Goal: Task Accomplishment & Management: Manage account settings

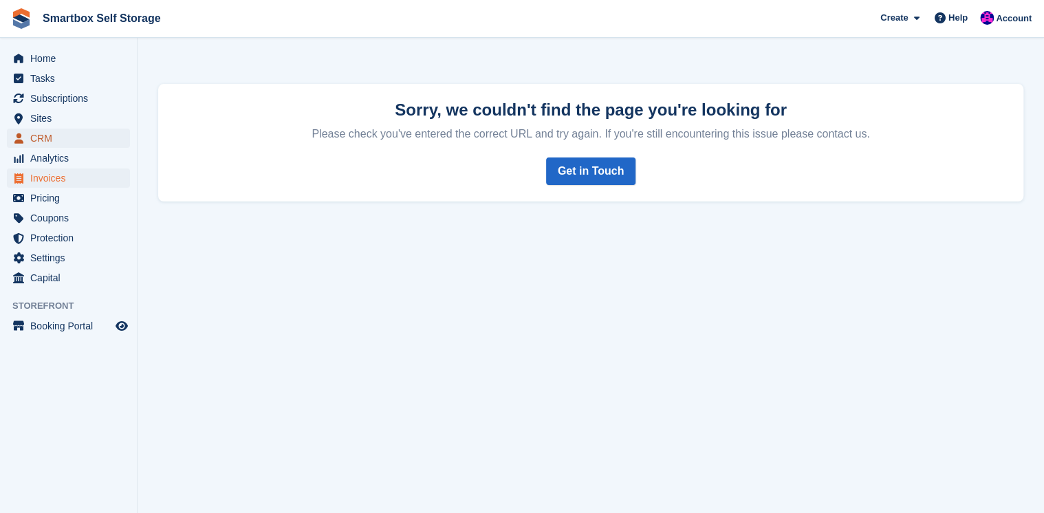
click at [36, 138] on span "CRM" at bounding box center [71, 138] width 83 height 19
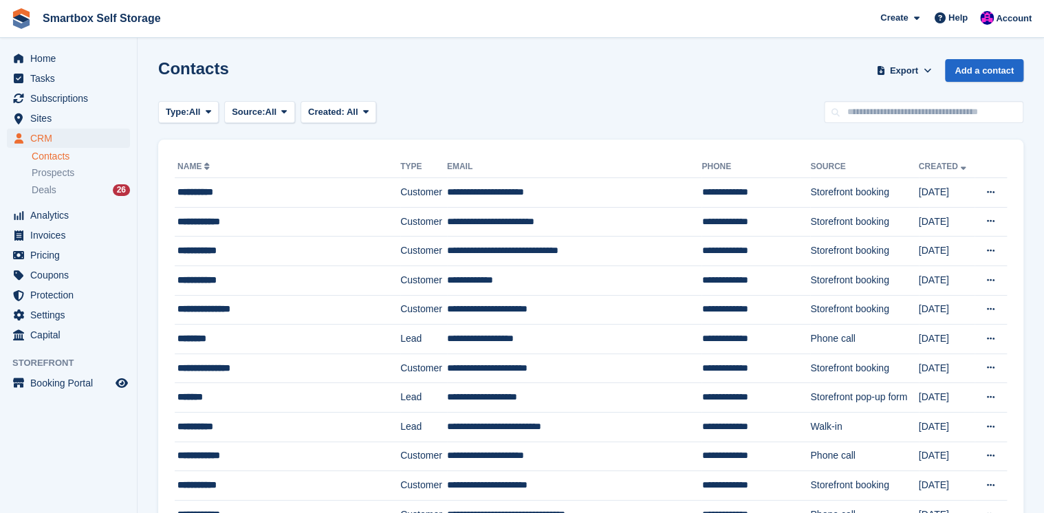
click at [39, 153] on link "Contacts" at bounding box center [81, 156] width 98 height 13
click at [584, 224] on td "**********" at bounding box center [574, 222] width 255 height 30
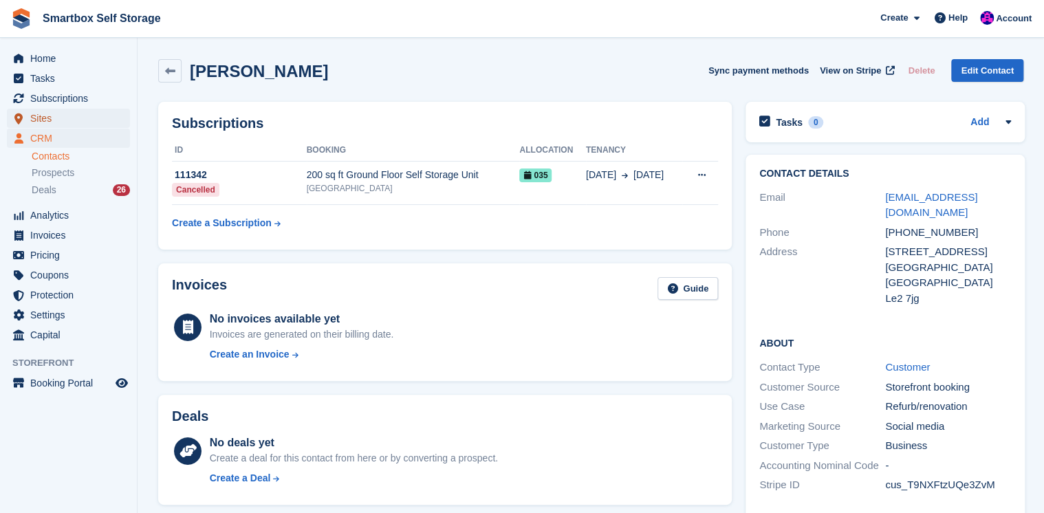
click at [43, 118] on span "Sites" at bounding box center [71, 118] width 83 height 19
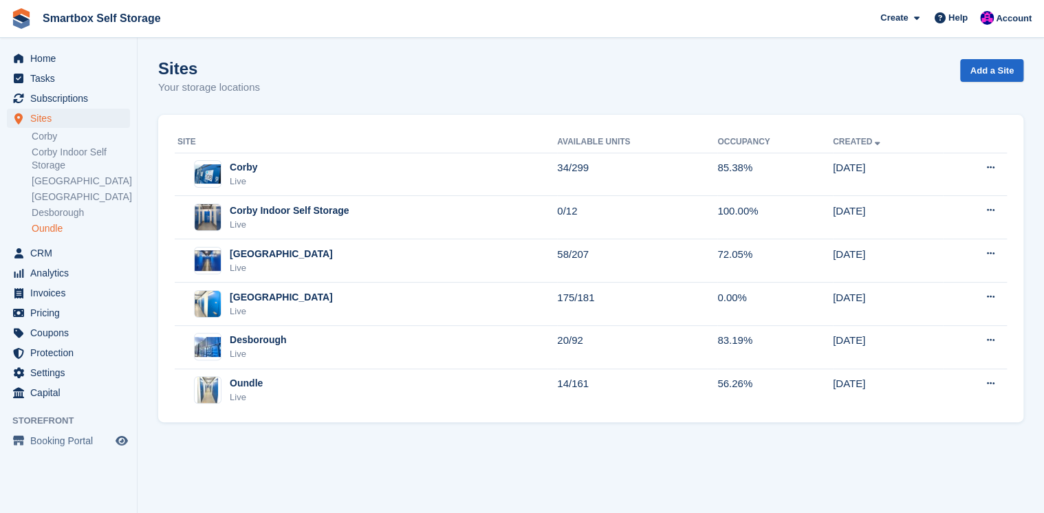
click at [41, 232] on link "Oundle" at bounding box center [81, 228] width 98 height 13
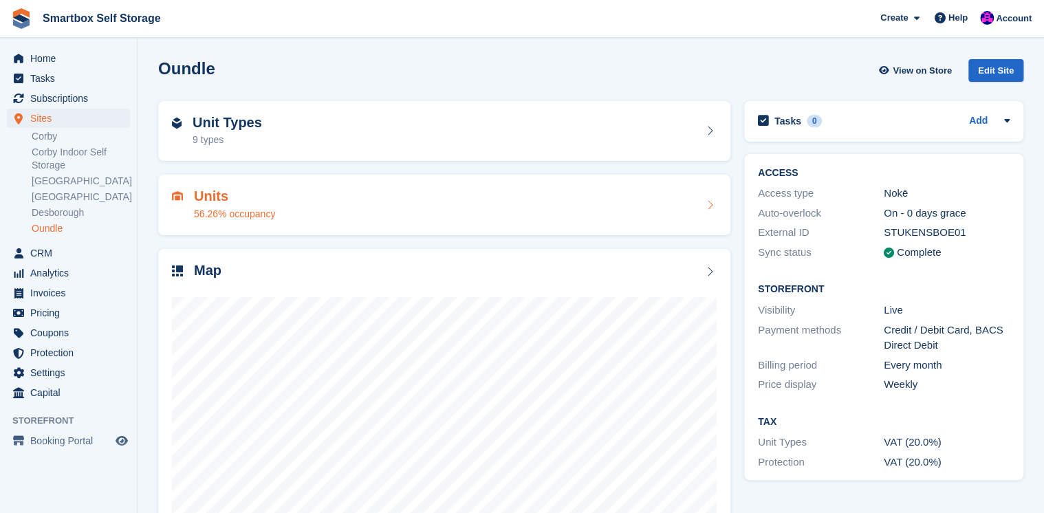
click at [204, 195] on h2 "Units" at bounding box center [234, 196] width 81 height 16
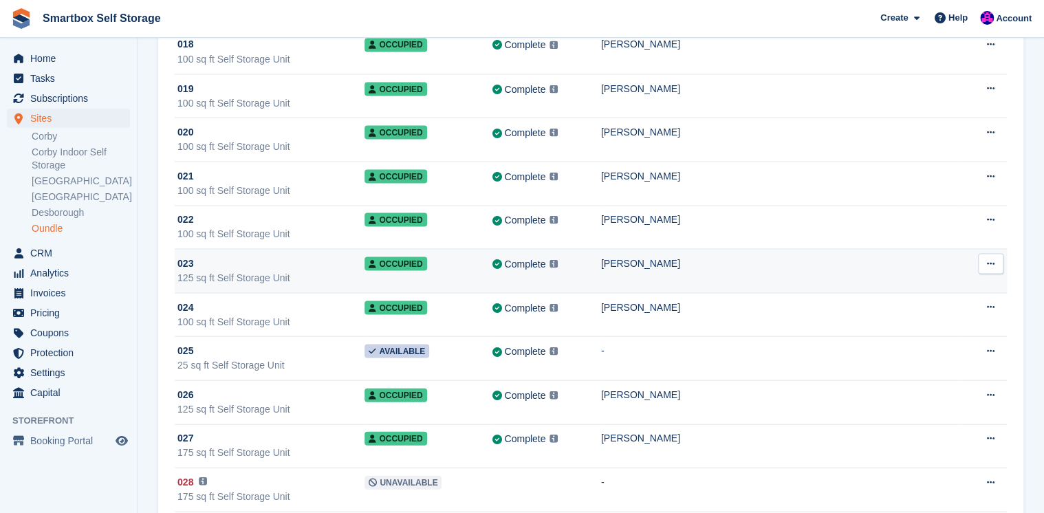
scroll to position [3850, 0]
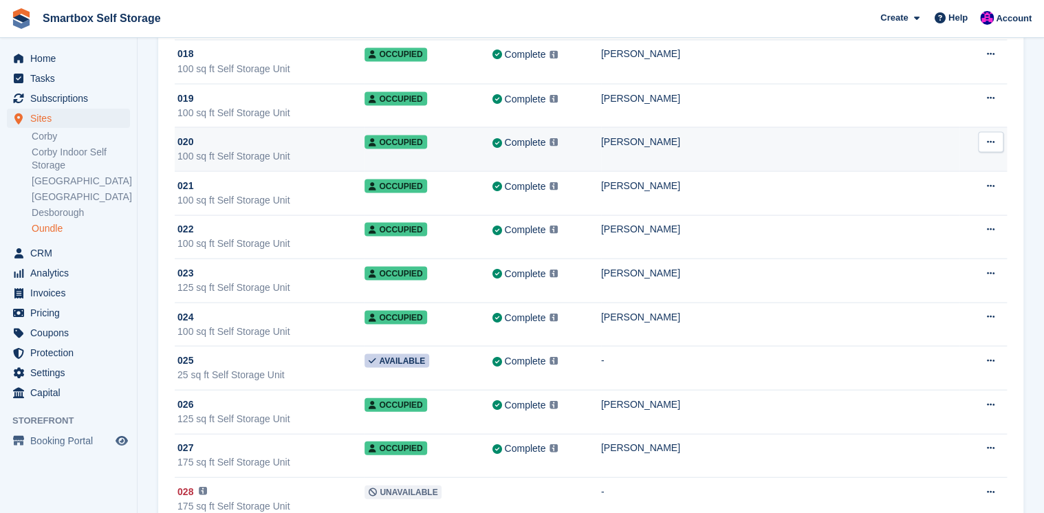
click at [267, 134] on div "020" at bounding box center [270, 141] width 187 height 14
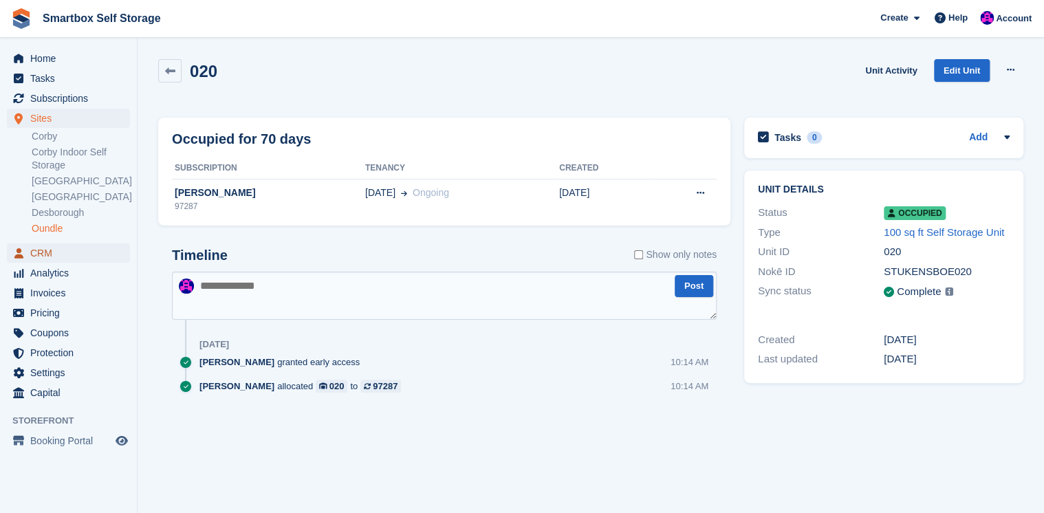
click at [38, 256] on span "CRM" at bounding box center [71, 252] width 83 height 19
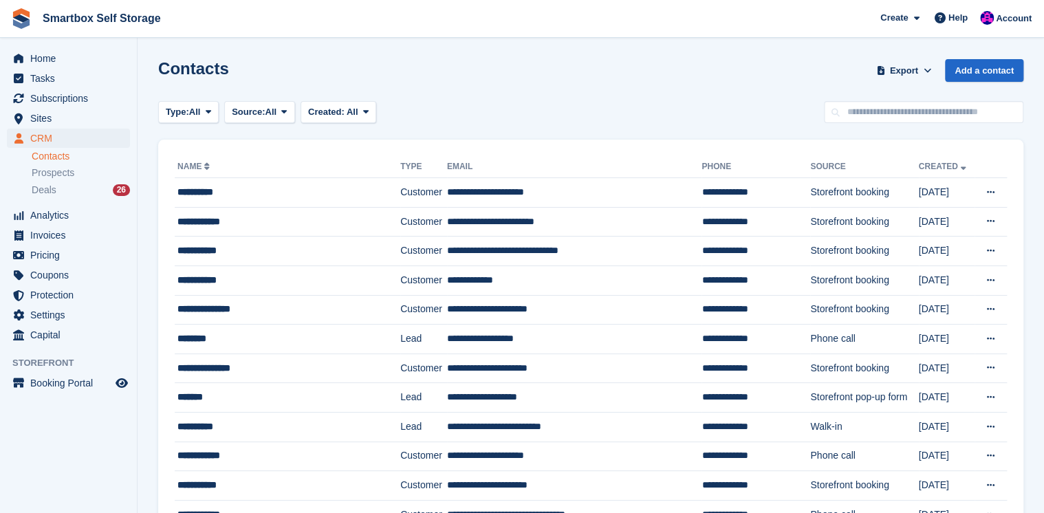
click at [46, 157] on link "Contacts" at bounding box center [81, 156] width 98 height 13
click at [853, 109] on input "text" at bounding box center [923, 112] width 199 height 23
click at [44, 118] on span "Sites" at bounding box center [71, 118] width 83 height 19
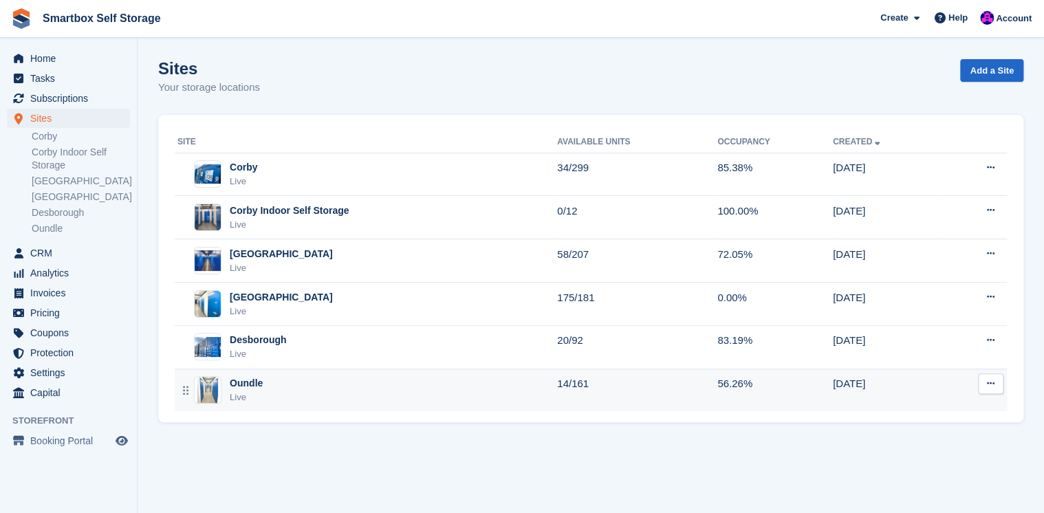
click at [248, 379] on div "Oundle" at bounding box center [246, 383] width 33 height 14
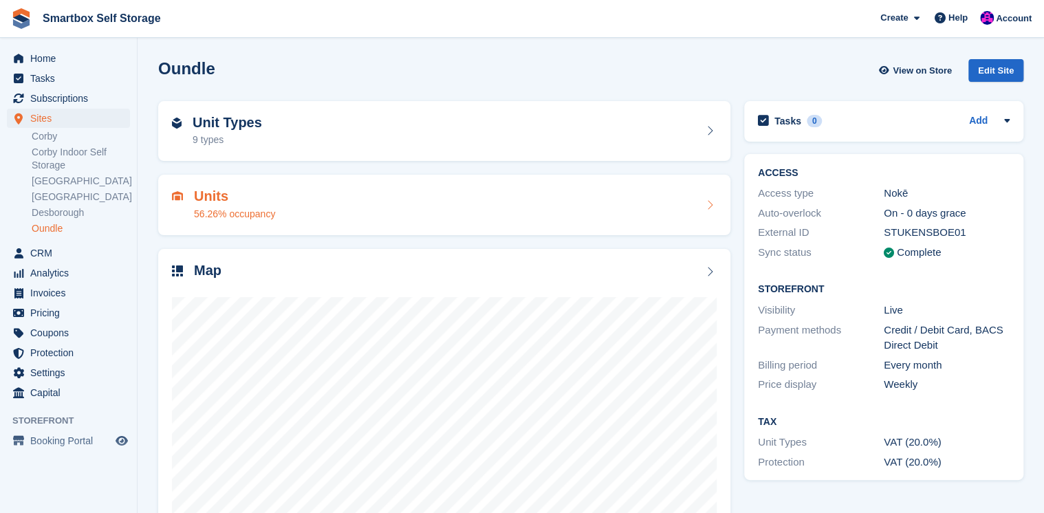
click at [206, 197] on h2 "Units" at bounding box center [234, 196] width 81 height 16
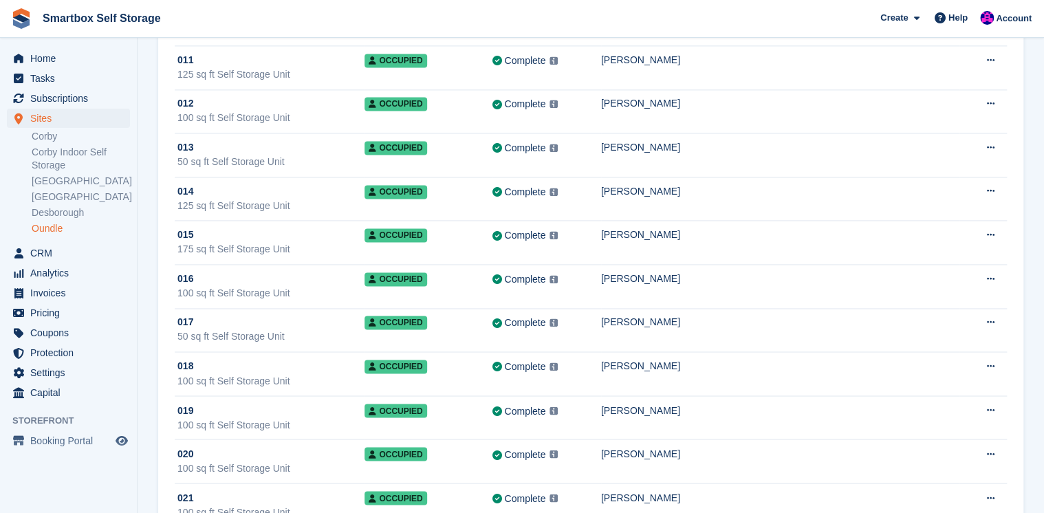
scroll to position [3685, 0]
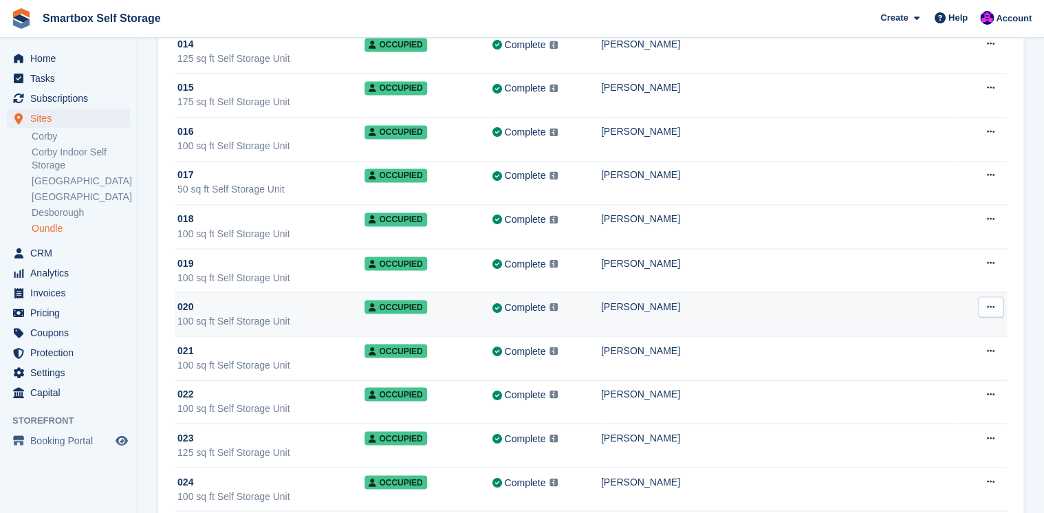
click at [271, 299] on div "020" at bounding box center [270, 306] width 187 height 14
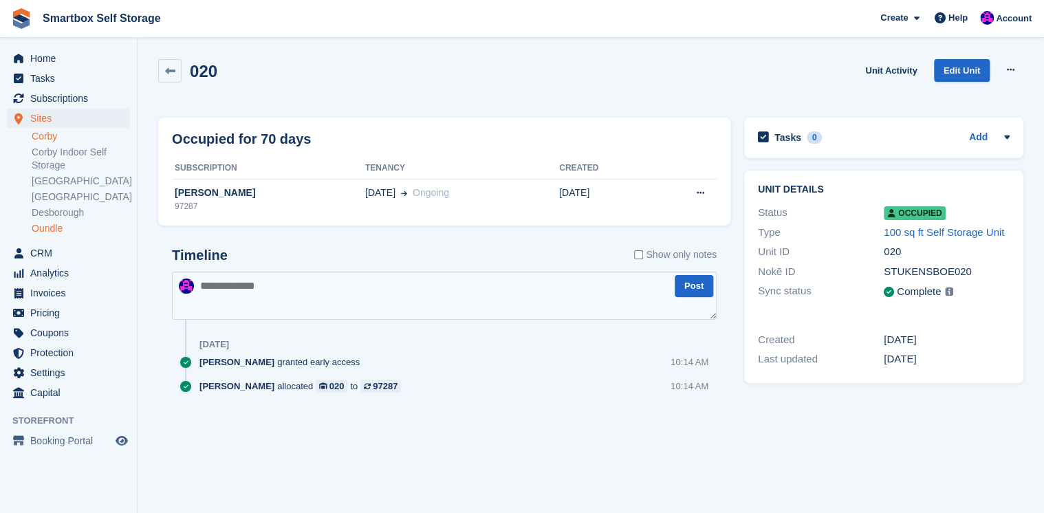
click at [41, 137] on link "Corby" at bounding box center [81, 136] width 98 height 13
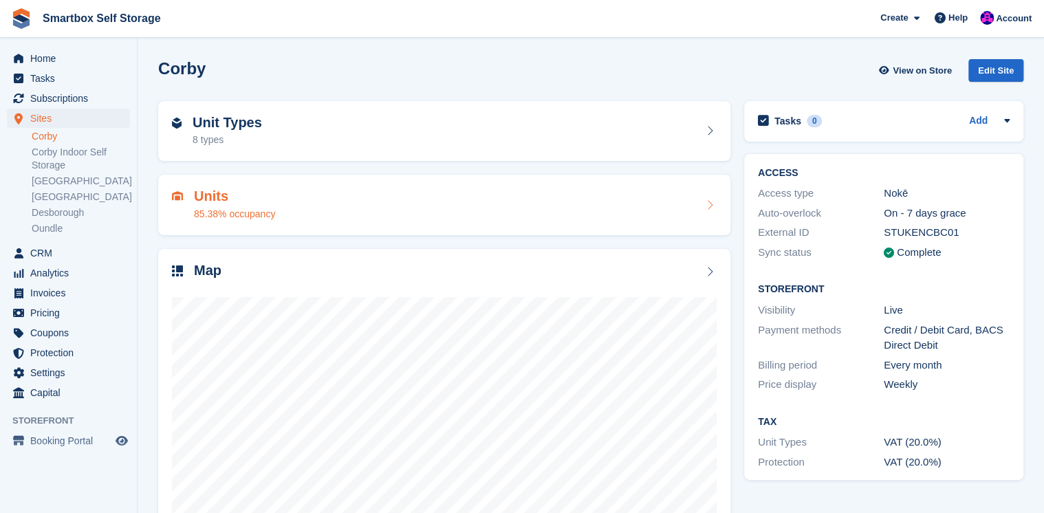
click at [201, 191] on h2 "Units" at bounding box center [234, 196] width 81 height 16
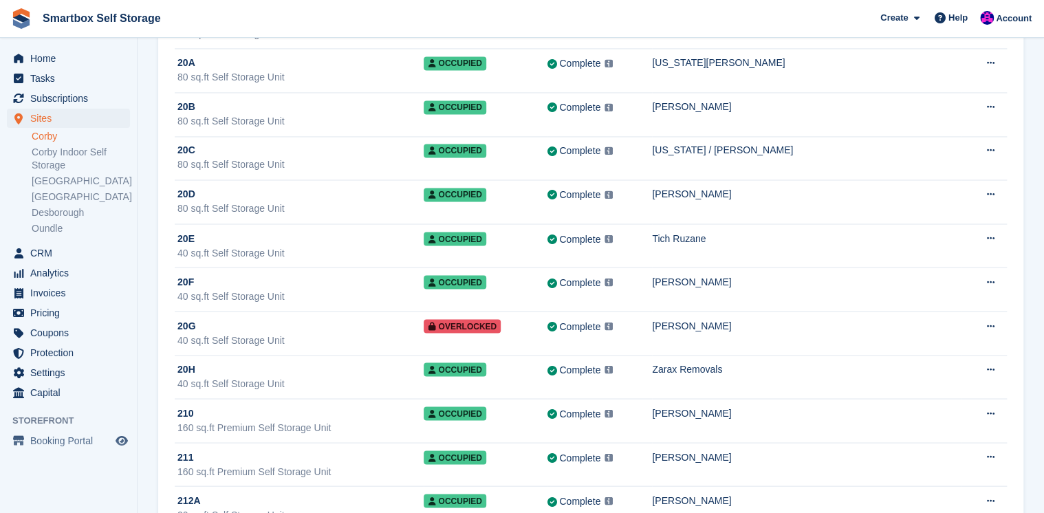
scroll to position [6270, 0]
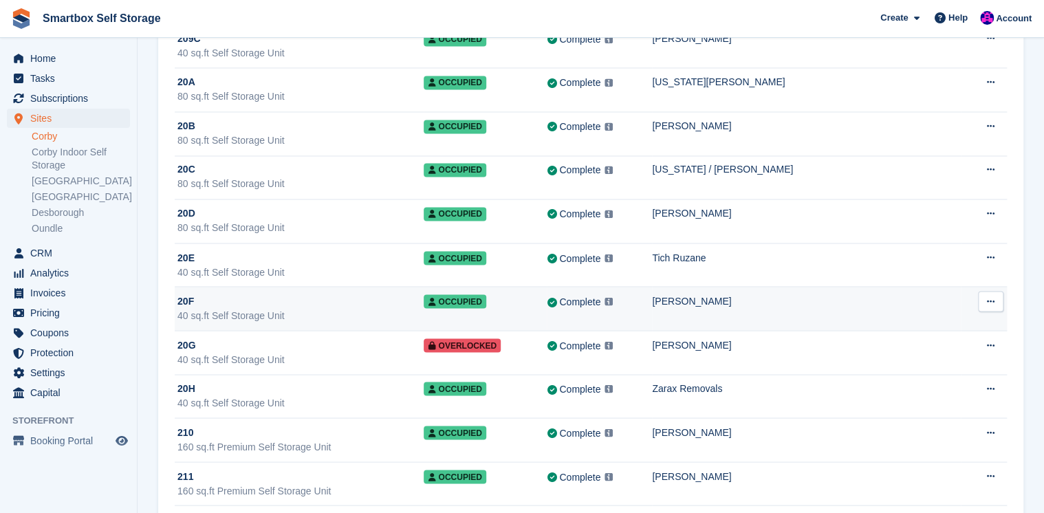
click at [307, 294] on div "20F" at bounding box center [300, 301] width 246 height 14
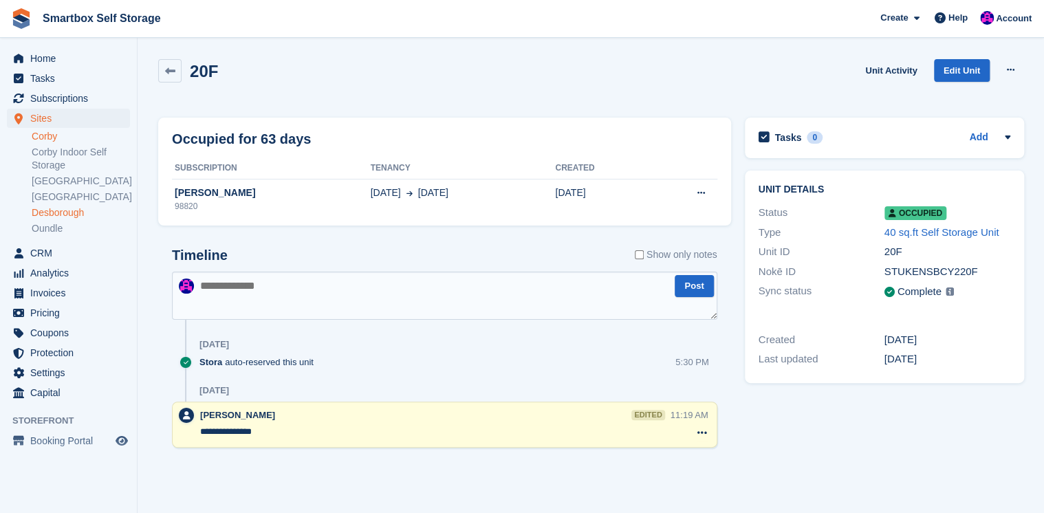
click at [43, 215] on link "Desborough" at bounding box center [81, 212] width 98 height 13
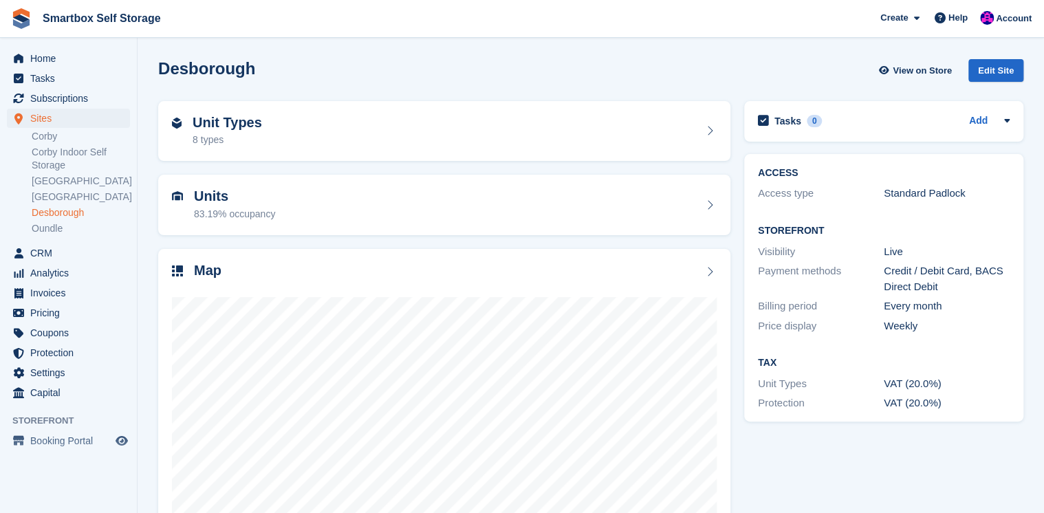
click at [45, 210] on link "Desborough" at bounding box center [81, 212] width 98 height 13
click at [221, 120] on h2 "Unit Types" at bounding box center [227, 123] width 69 height 16
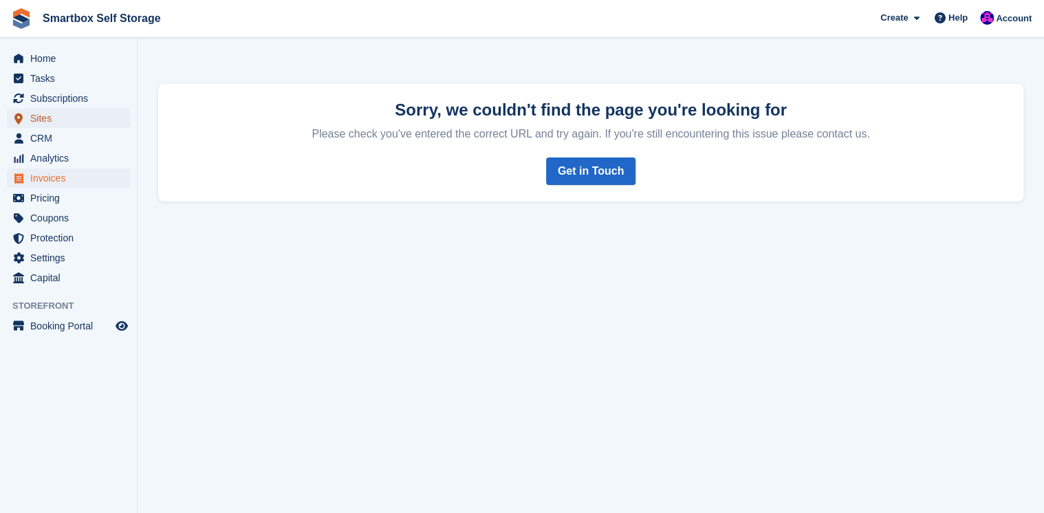
click at [48, 118] on span "Sites" at bounding box center [71, 118] width 83 height 19
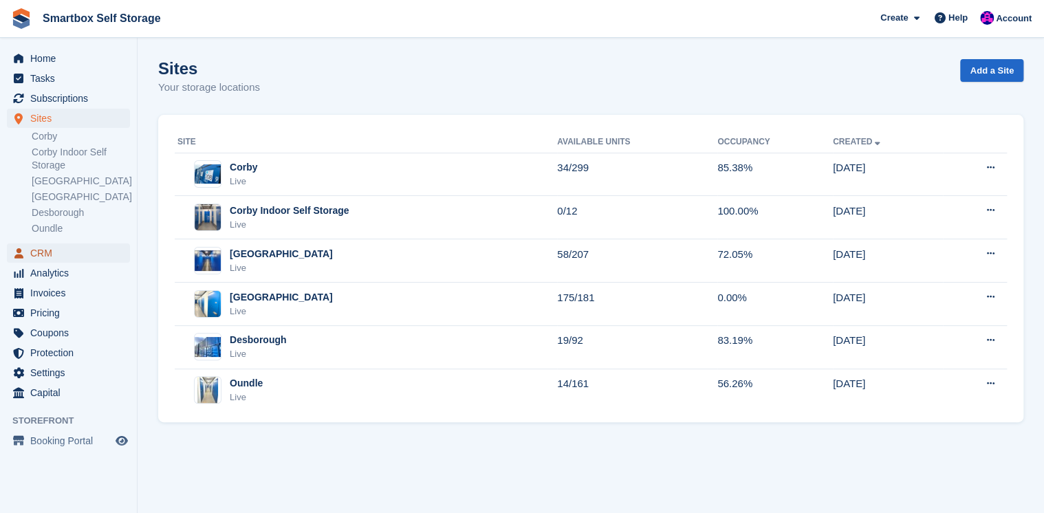
click at [39, 253] on span "CRM" at bounding box center [71, 252] width 83 height 19
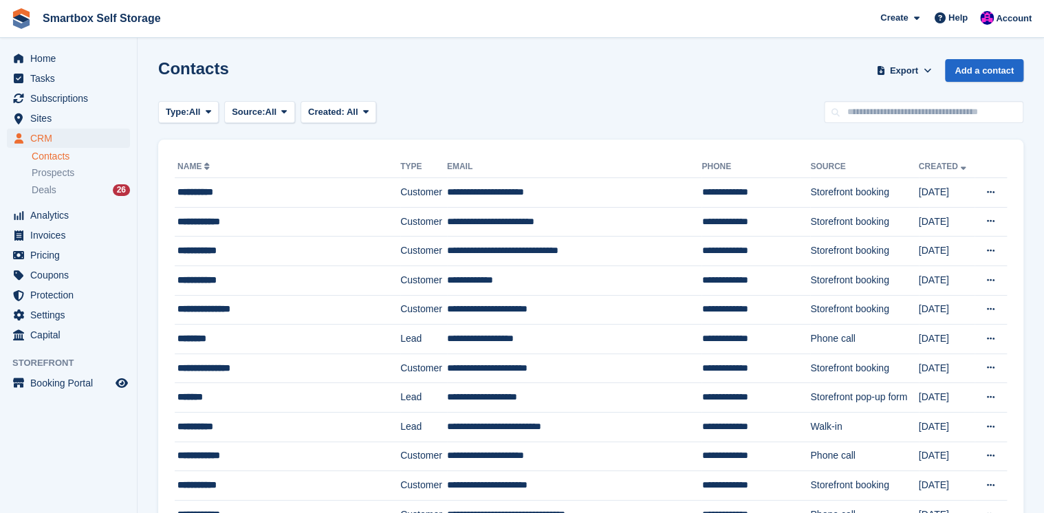
click at [58, 157] on link "Contacts" at bounding box center [81, 156] width 98 height 13
click at [861, 114] on input "text" at bounding box center [923, 112] width 199 height 23
type input "*******"
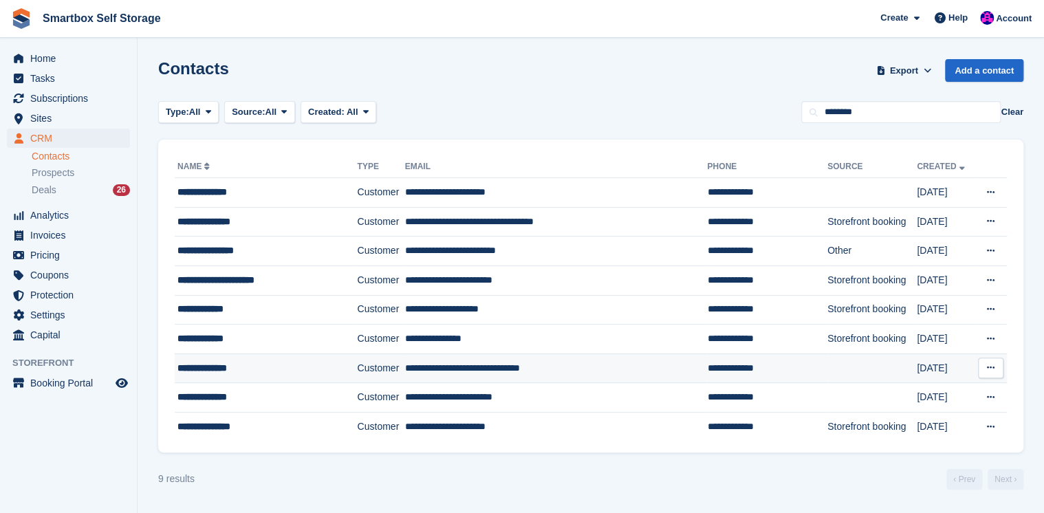
click at [212, 369] on div "**********" at bounding box center [255, 368] width 157 height 14
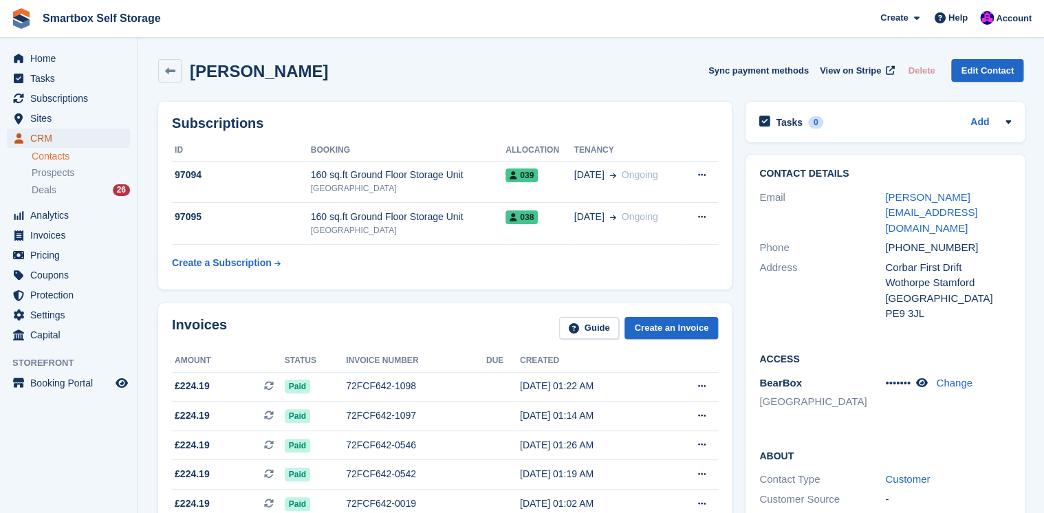
click at [49, 140] on span "CRM" at bounding box center [71, 138] width 83 height 19
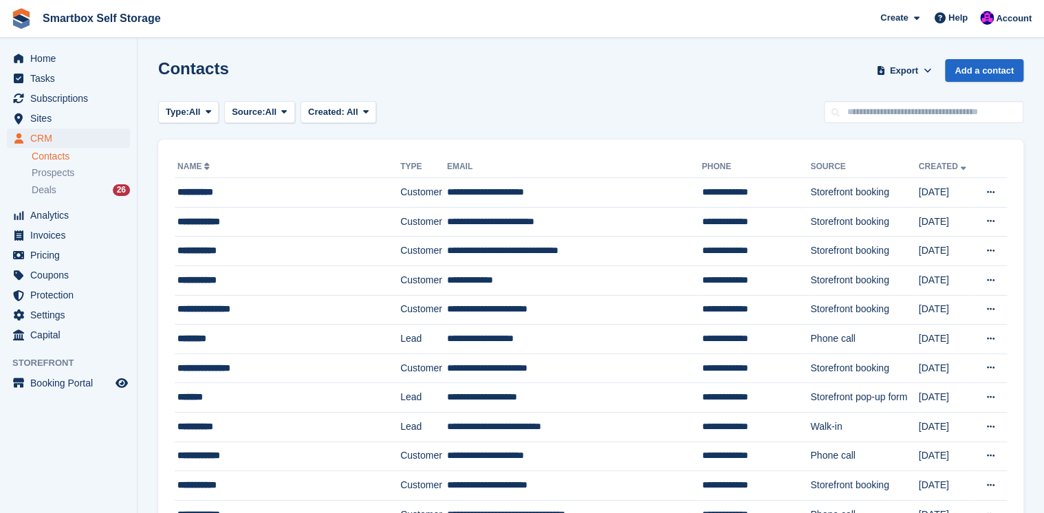
click at [51, 154] on link "Contacts" at bounding box center [81, 156] width 98 height 13
click at [883, 115] on input "text" at bounding box center [923, 112] width 199 height 23
type input "*****"
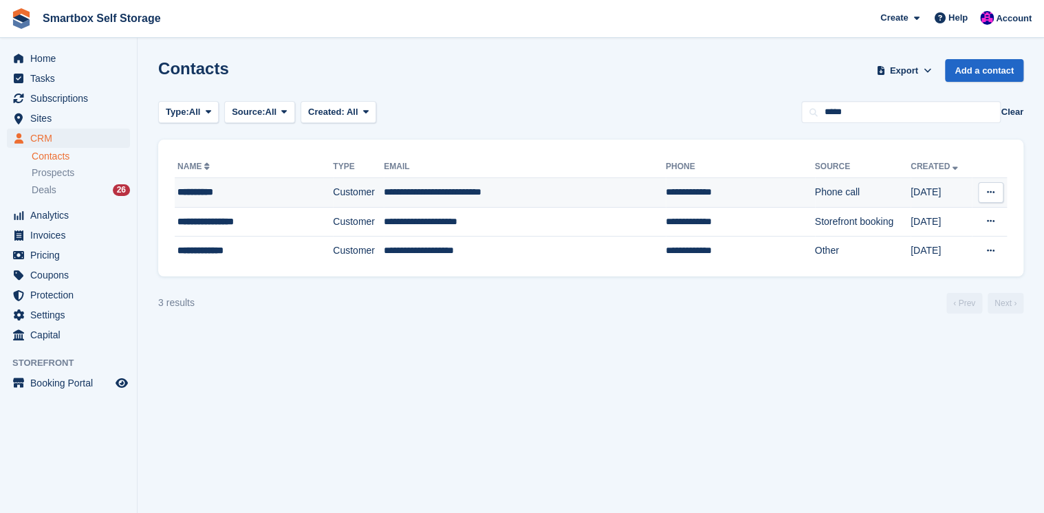
click at [222, 193] on div "**********" at bounding box center [240, 192] width 127 height 14
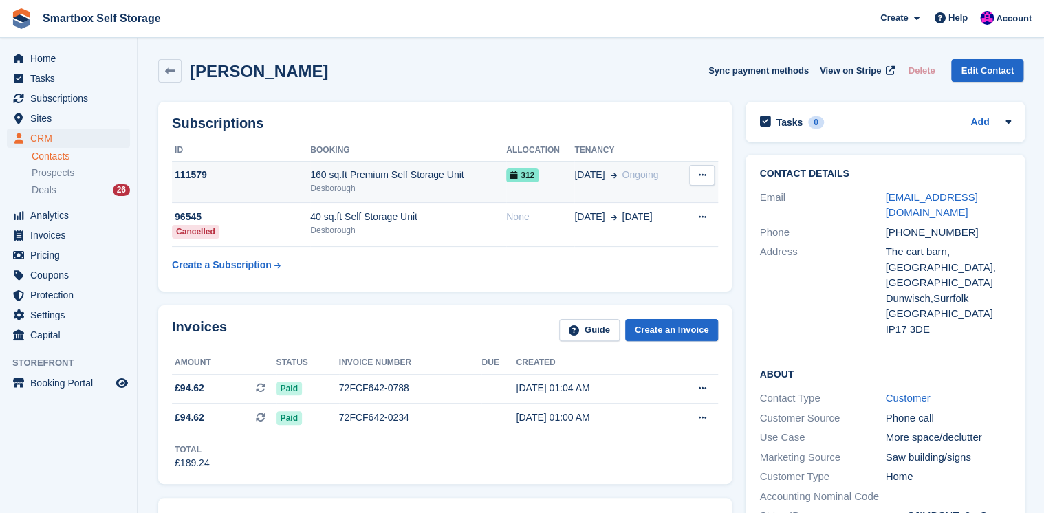
click at [369, 175] on div "160 sq.ft Premium Self Storage Unit" at bounding box center [408, 175] width 196 height 14
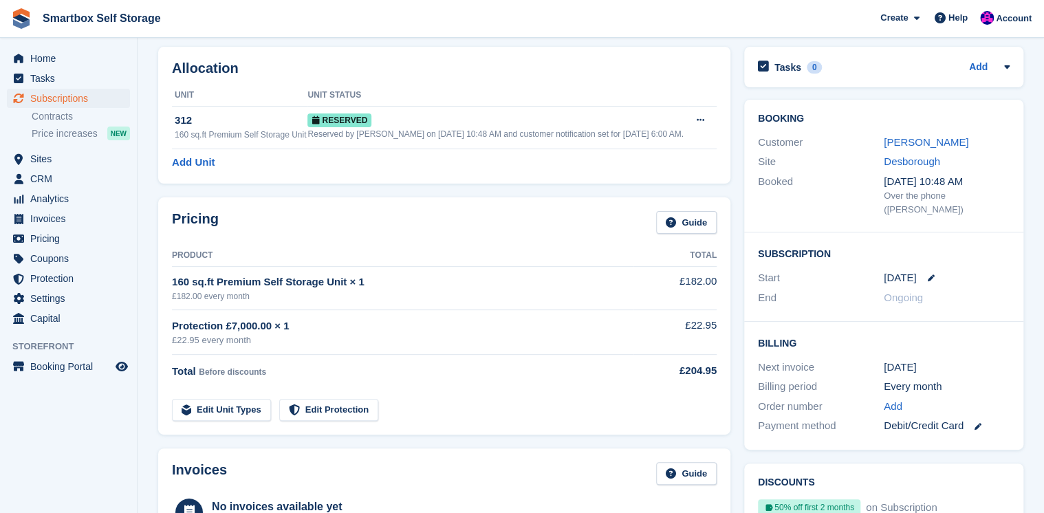
scroll to position [55, 0]
